Goal: Find specific page/section: Find specific page/section

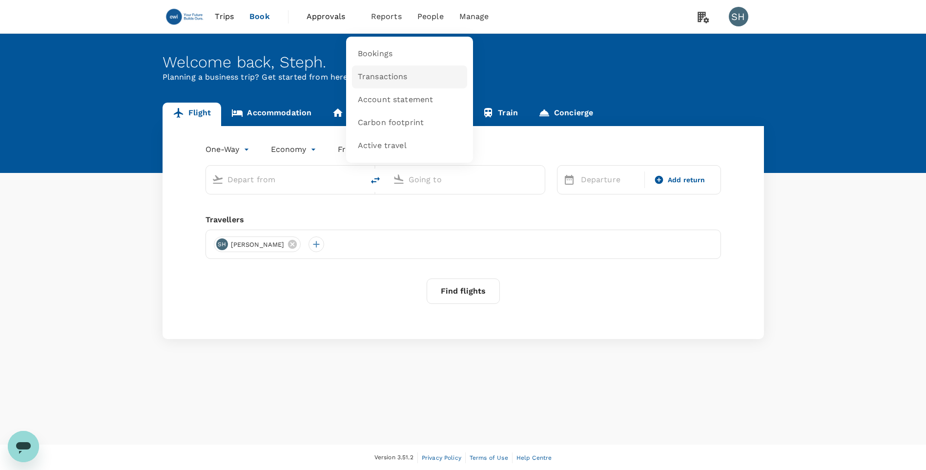
click at [373, 78] on span "Transactions" at bounding box center [383, 76] width 50 height 11
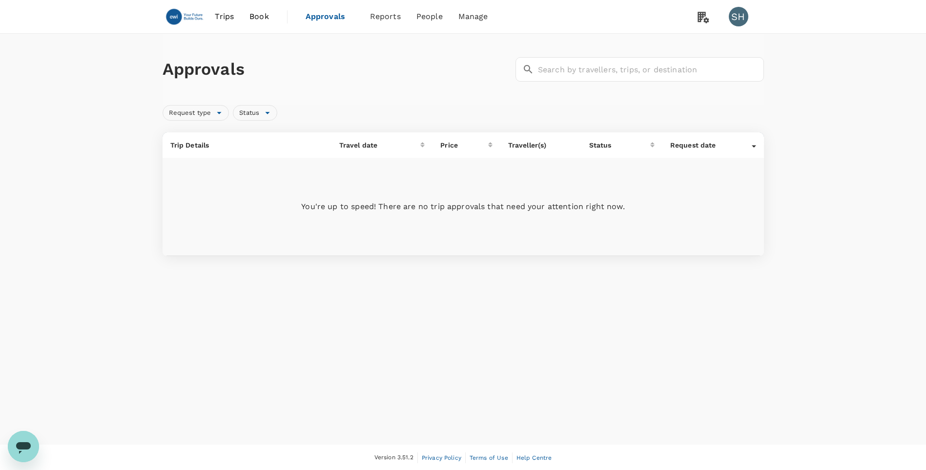
click at [390, 17] on span "Reports" at bounding box center [385, 17] width 31 height 12
click at [383, 78] on span "Transactions" at bounding box center [382, 76] width 50 height 11
